Goal: Go to known website: Access a specific website the user already knows

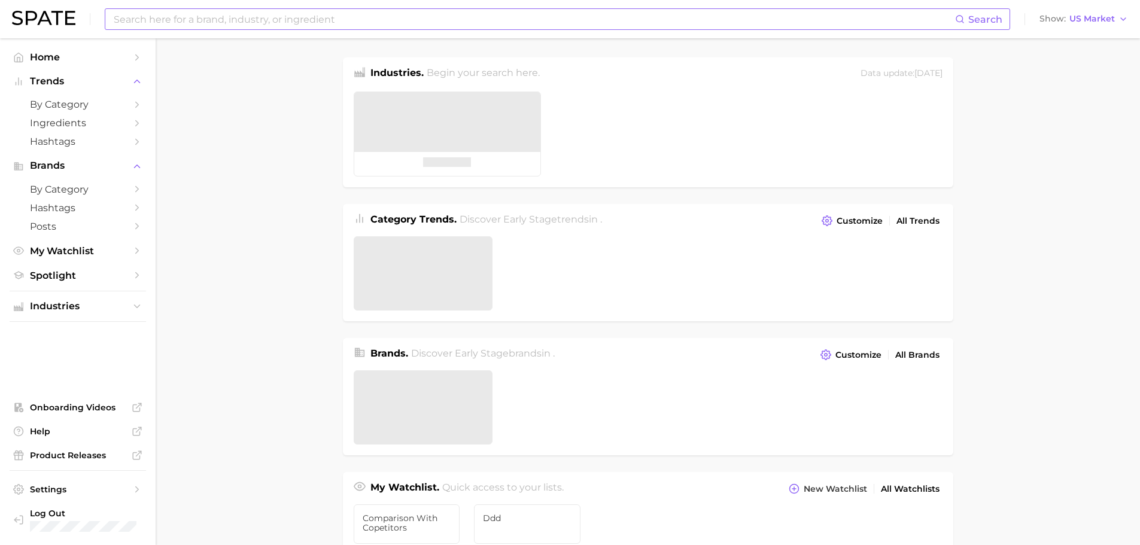
click at [166, 19] on input at bounding box center [534, 19] width 843 height 20
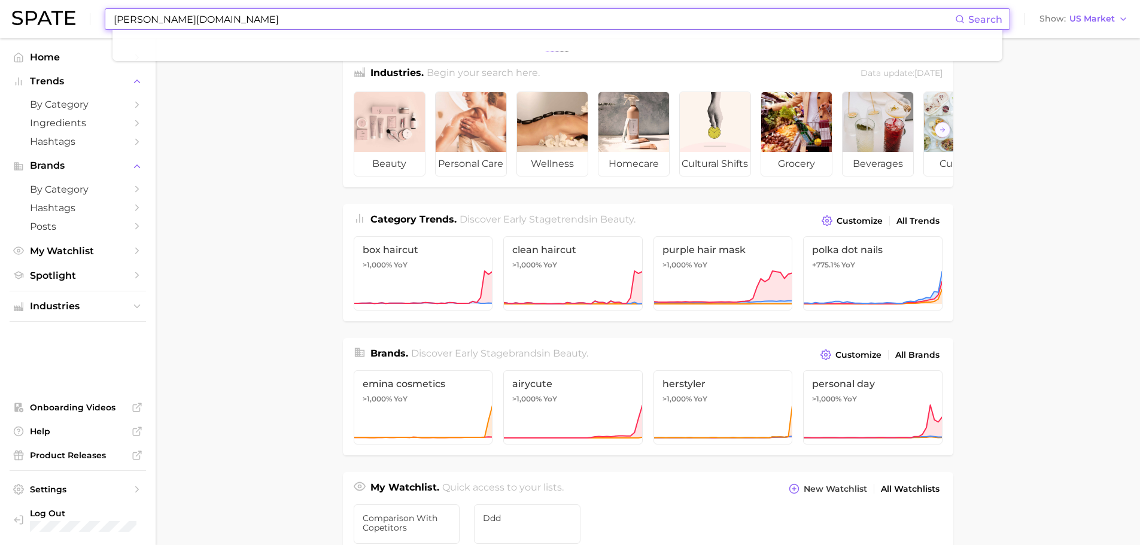
type input "[PERSON_NAME].cos"
